Goal: Find specific page/section: Find specific page/section

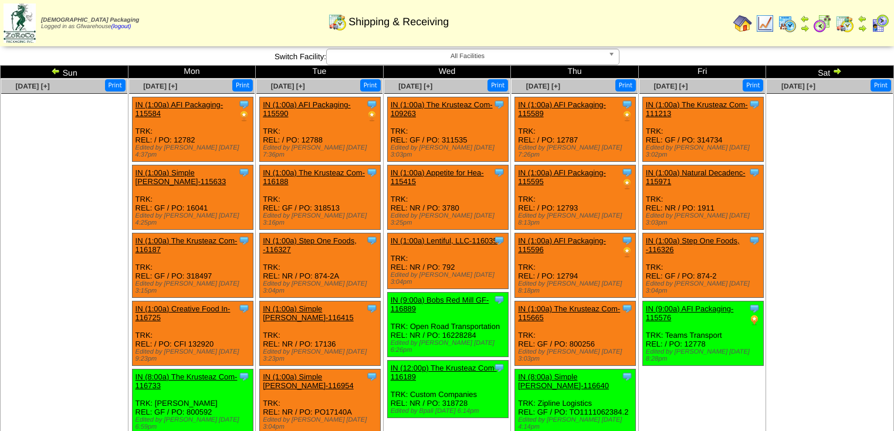
click at [53, 69] on img at bounding box center [55, 70] width 9 height 9
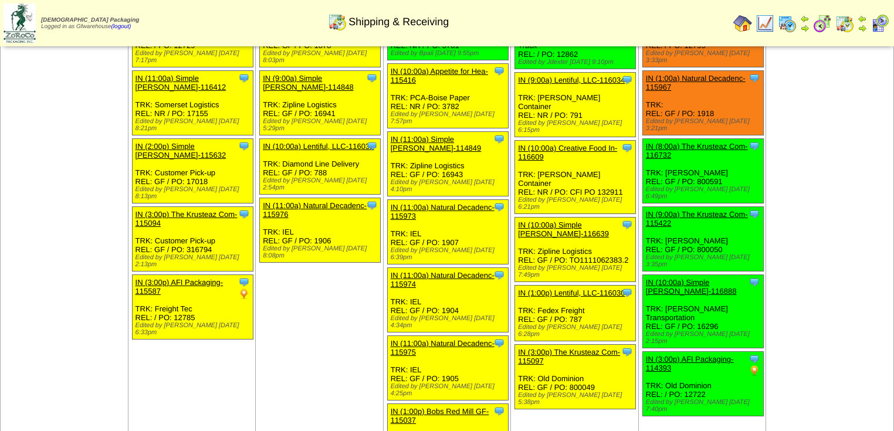
scroll to position [22, 0]
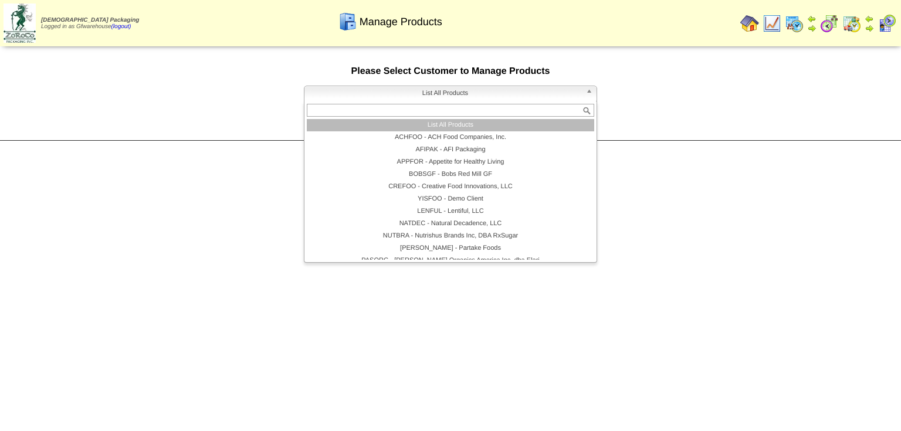
drag, startPoint x: 586, startPoint y: 94, endPoint x: 605, endPoint y: 96, distance: 18.8
click at [590, 94] on b at bounding box center [591, 93] width 11 height 15
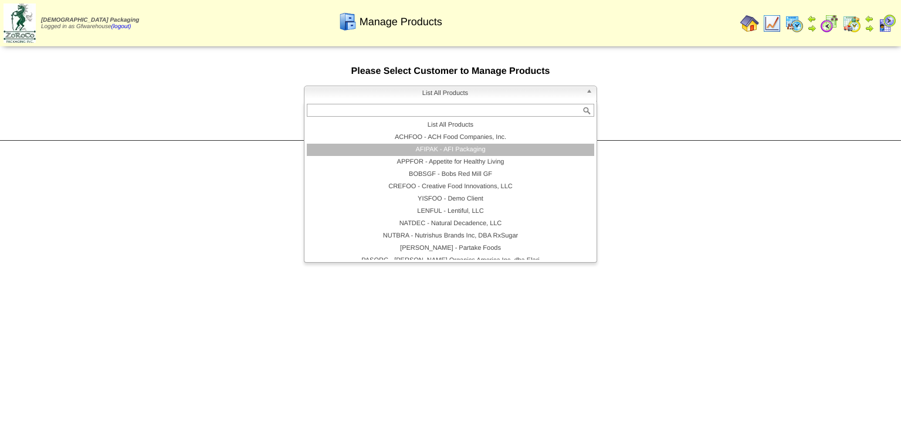
click at [432, 150] on li "AFIPAK - AFI Packaging" at bounding box center [450, 150] width 287 height 12
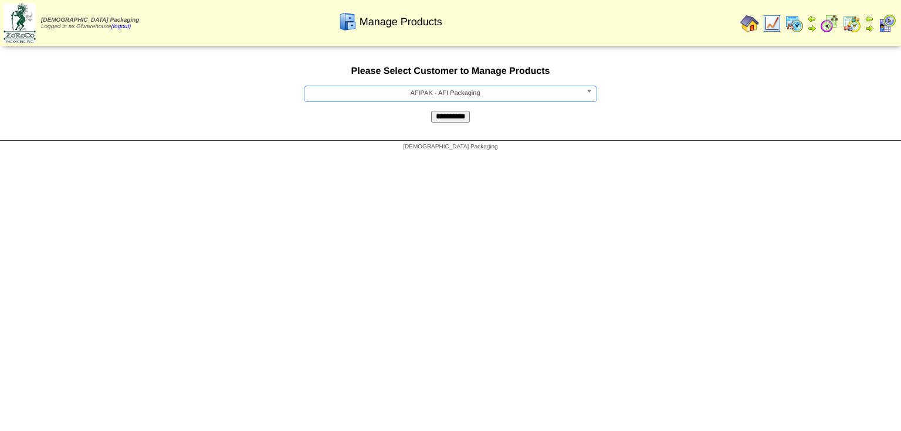
click at [449, 120] on input "**********" at bounding box center [450, 117] width 39 height 12
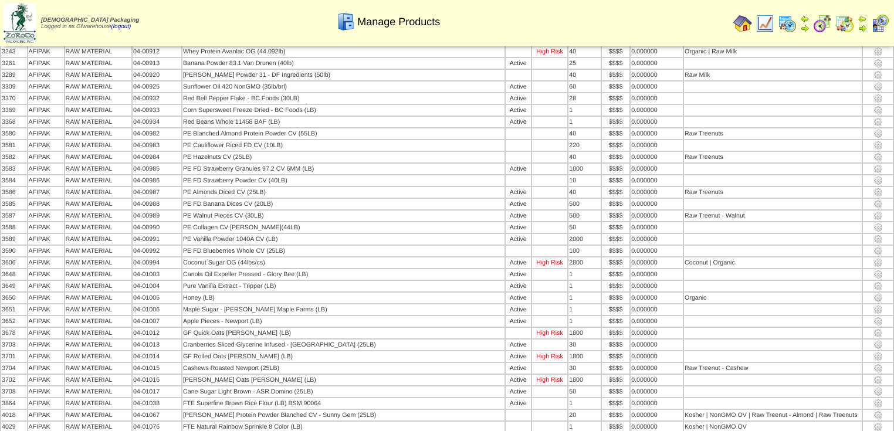
scroll to position [4127, 0]
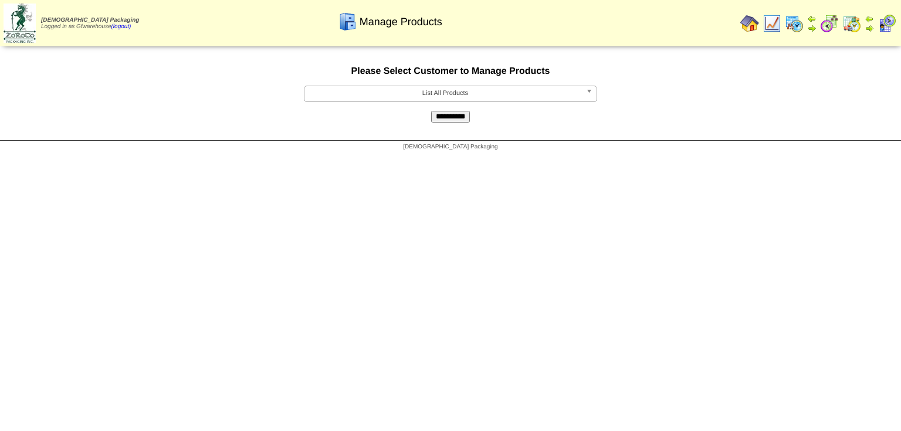
click at [589, 94] on b at bounding box center [591, 93] width 11 height 15
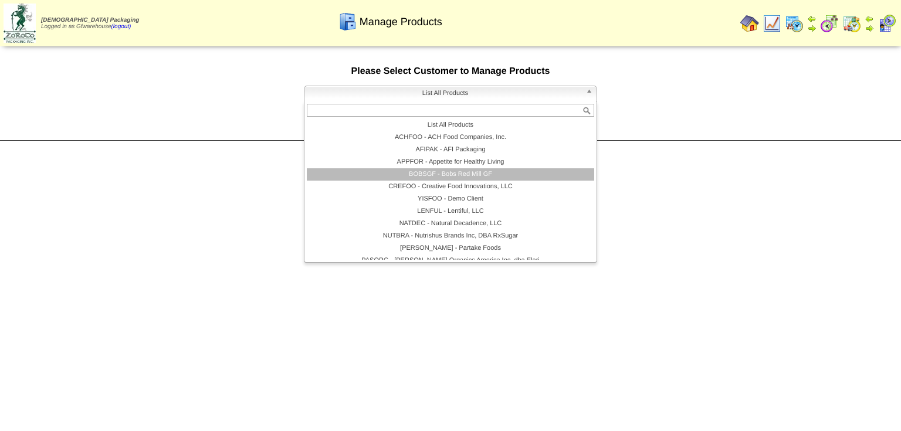
scroll to position [68, 0]
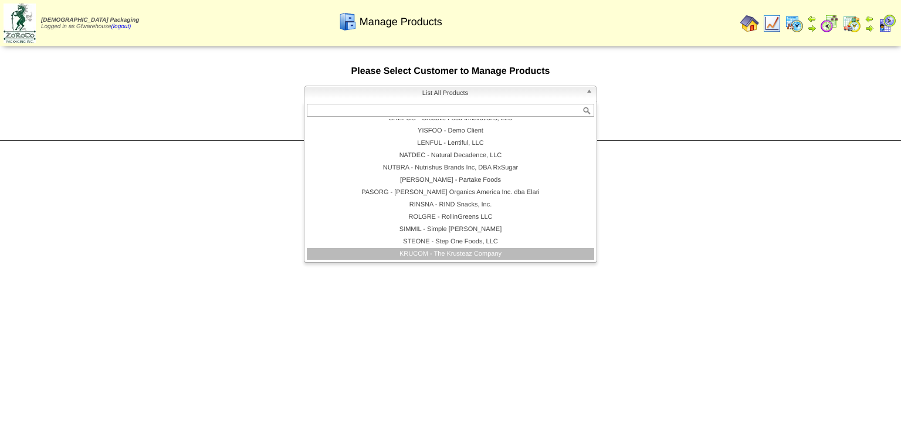
click at [488, 256] on li "KRUCOM - The Krusteaz Company" at bounding box center [450, 254] width 287 height 12
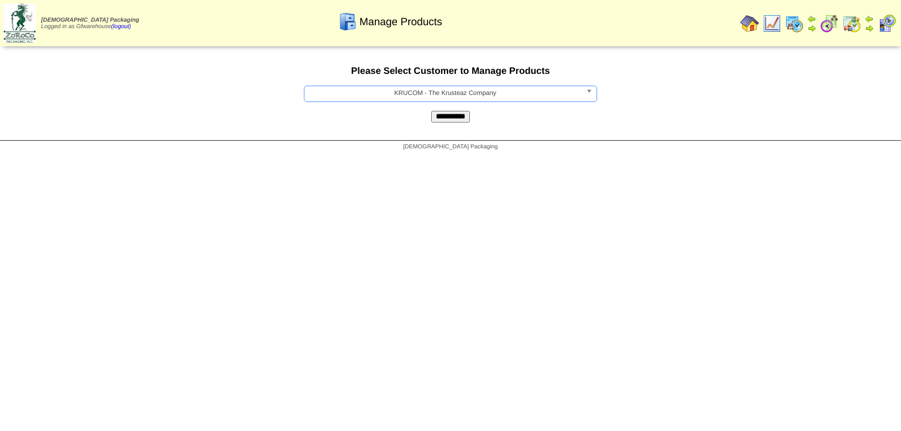
click at [463, 120] on input "**********" at bounding box center [450, 117] width 39 height 12
